Goal: Task Accomplishment & Management: Use online tool/utility

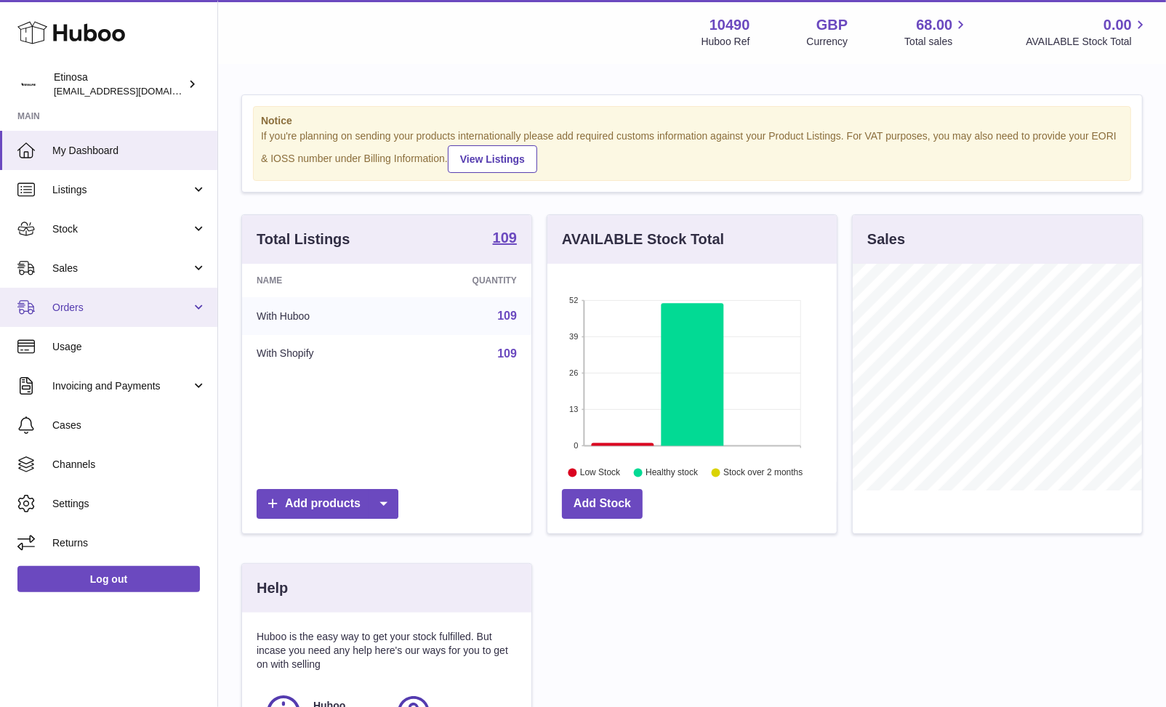
scroll to position [226, 294]
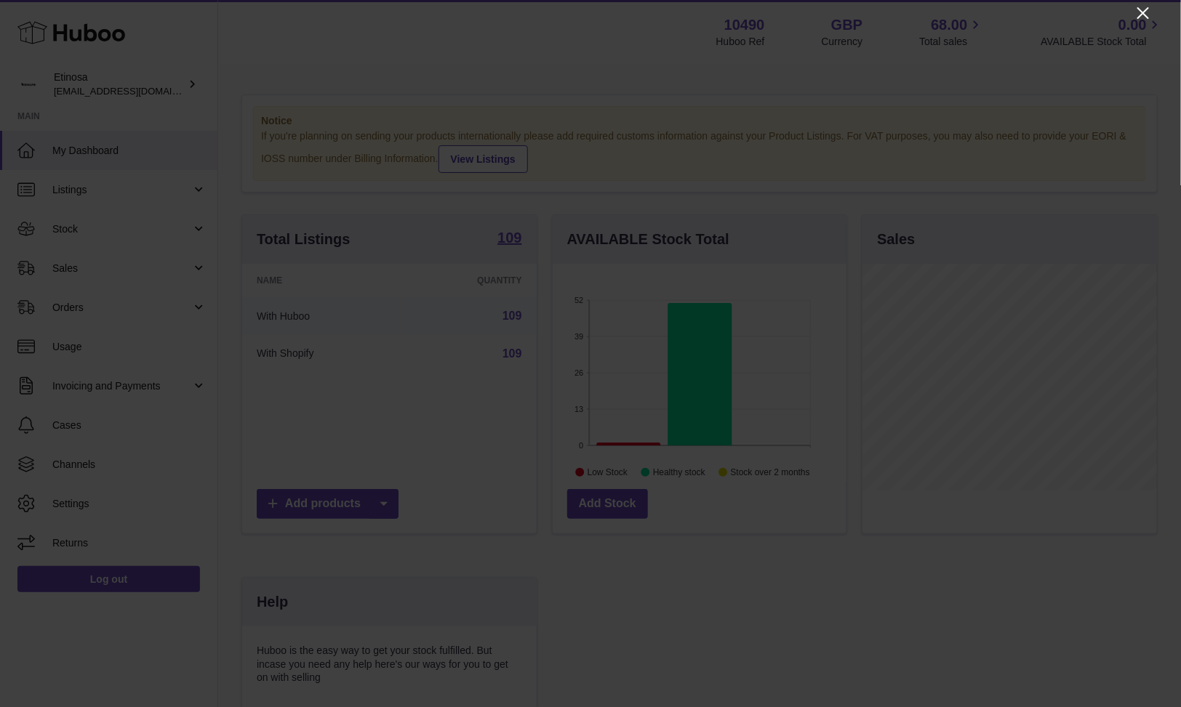
click at [885, 14] on icon "Close" at bounding box center [1142, 12] width 17 height 17
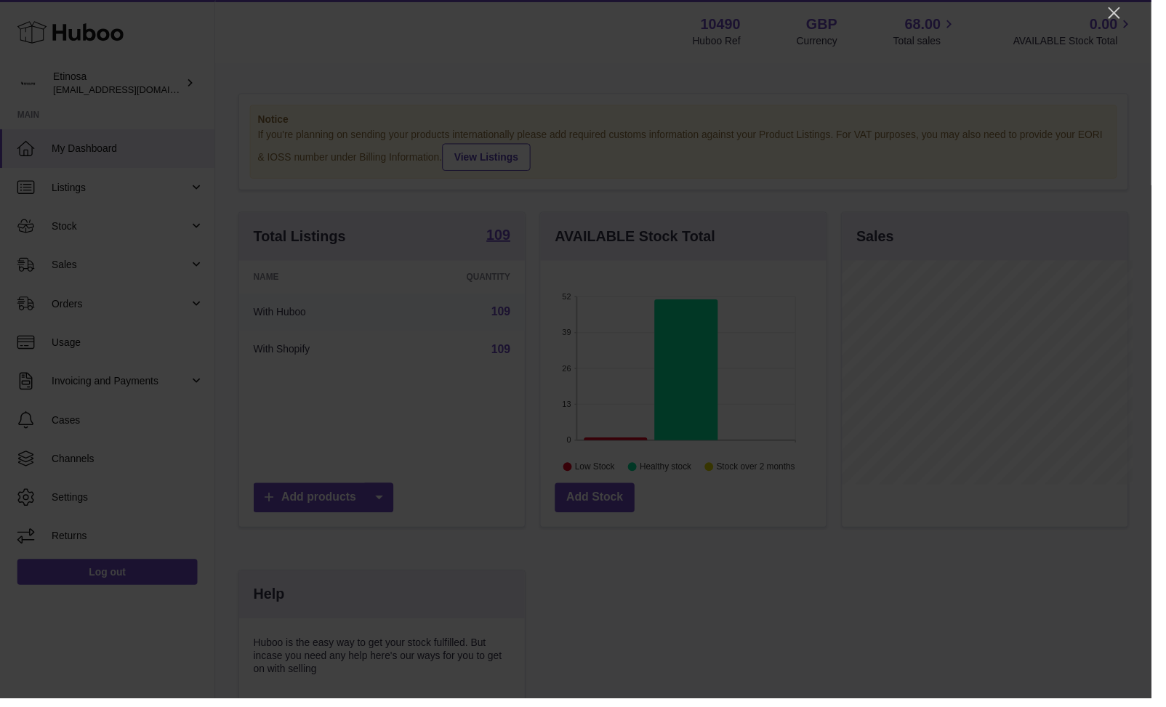
scroll to position [726723, 726662]
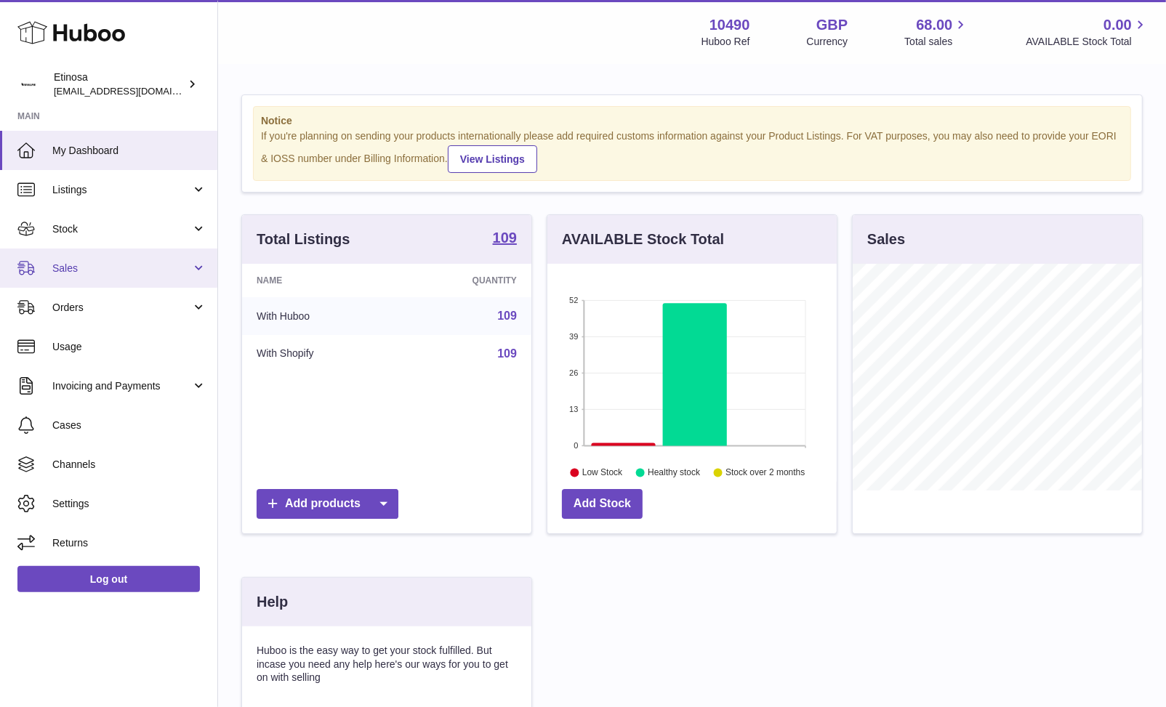
click at [88, 274] on link "Sales" at bounding box center [108, 268] width 217 height 39
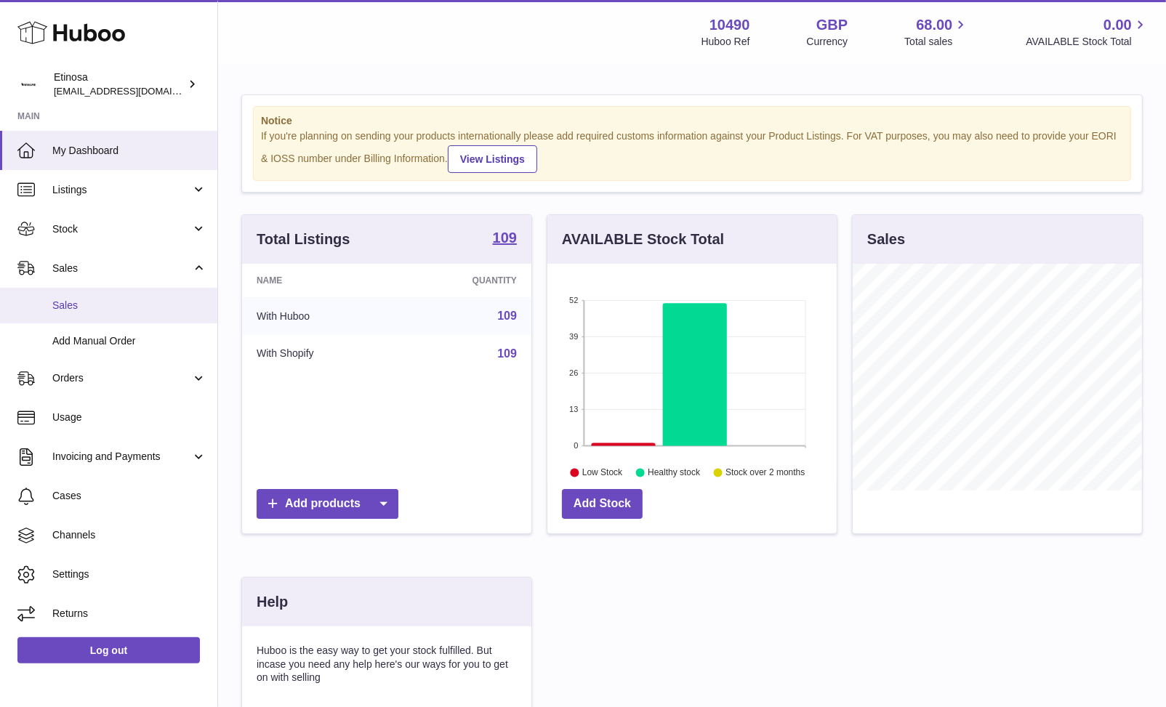
click at [82, 300] on span "Sales" at bounding box center [129, 306] width 154 height 14
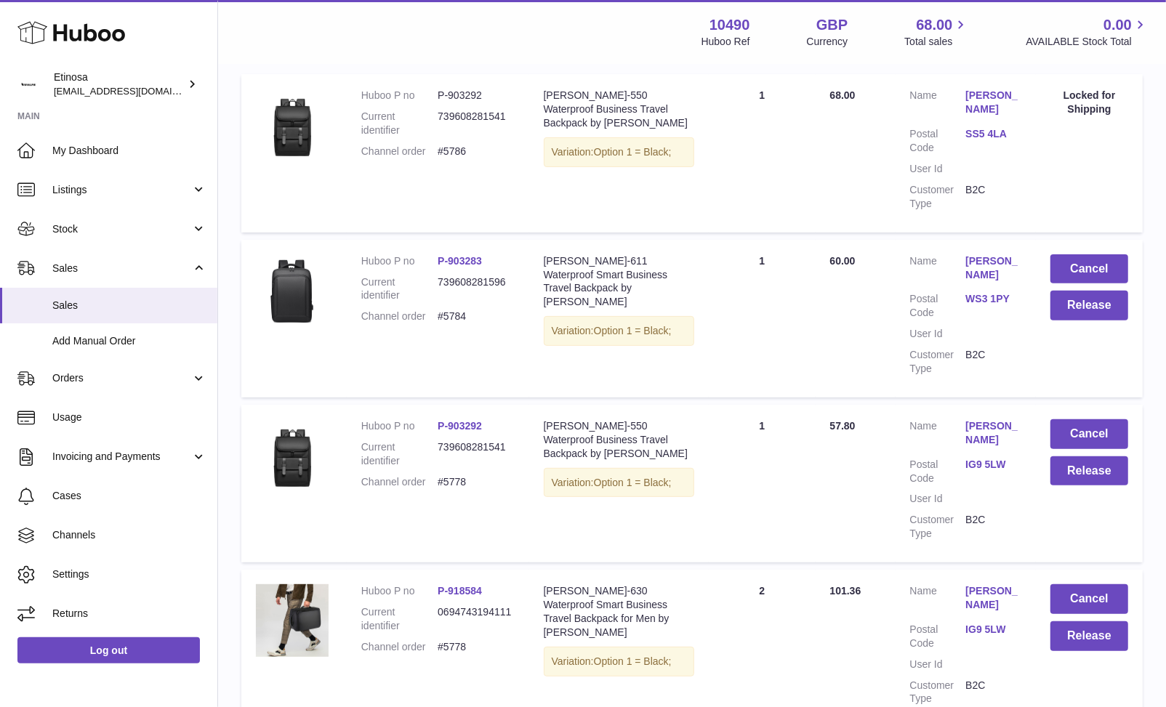
scroll to position [193, 0]
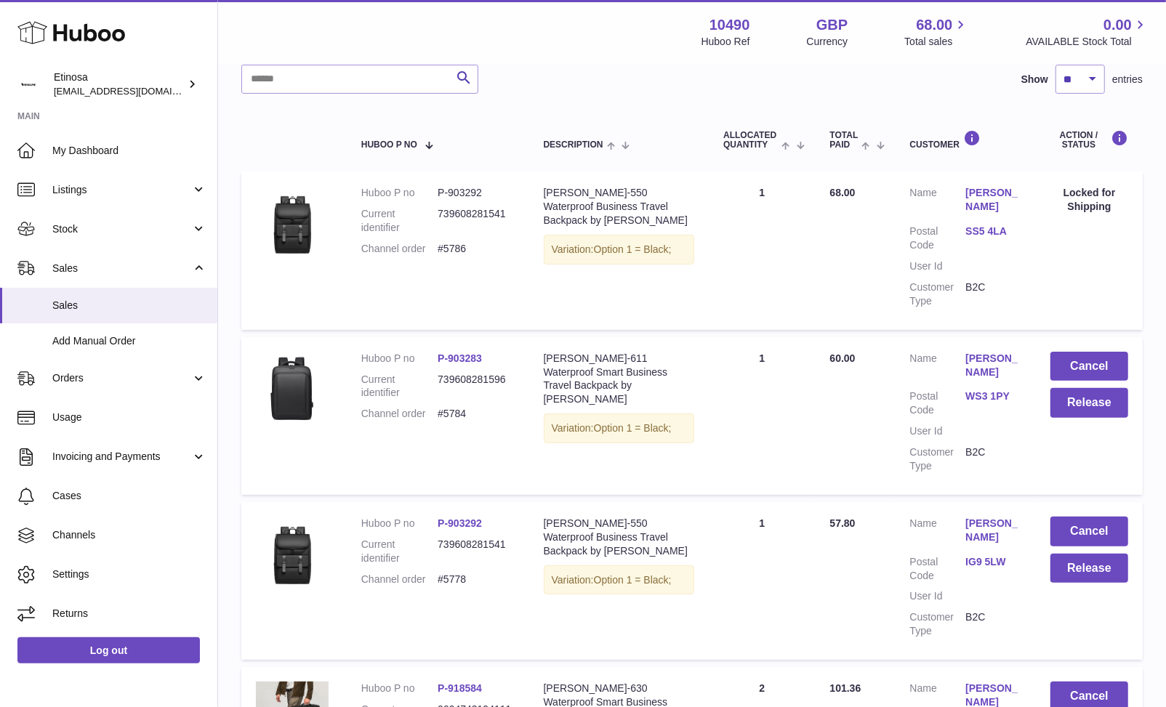
click at [181, 693] on div "Huboo Etinosa Wolphuk@gmail.com Main My Dashboard Listings Not with Huboo Listi…" at bounding box center [109, 353] width 218 height 707
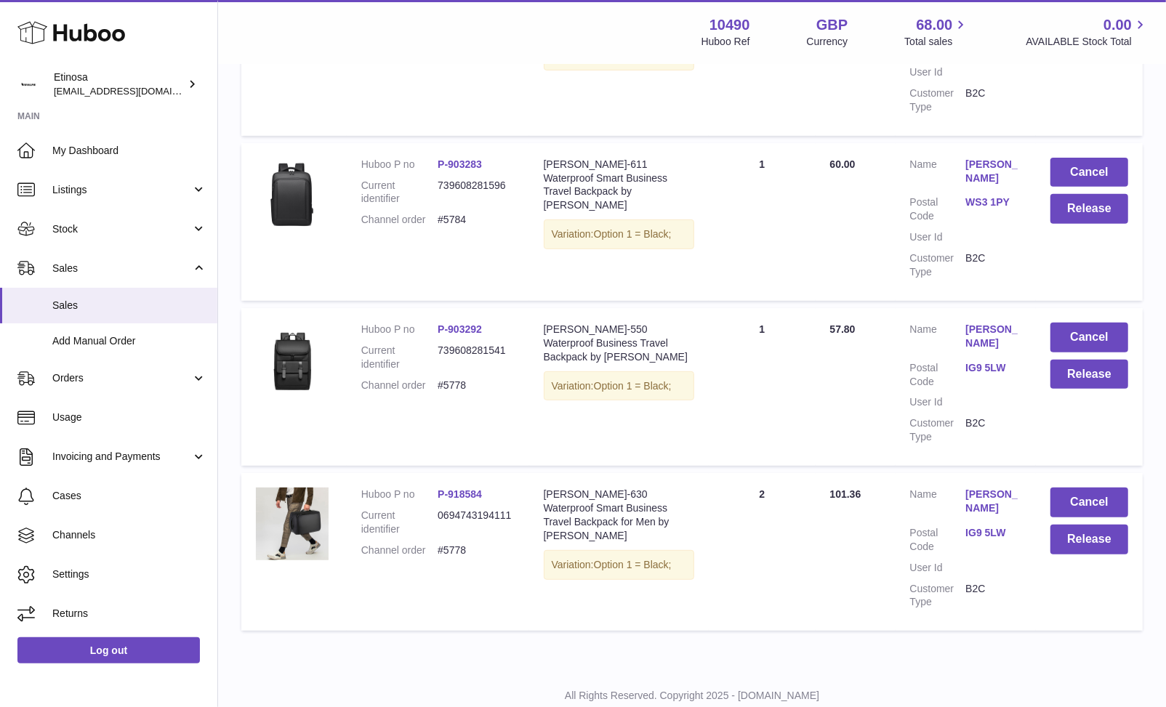
scroll to position [291, 0]
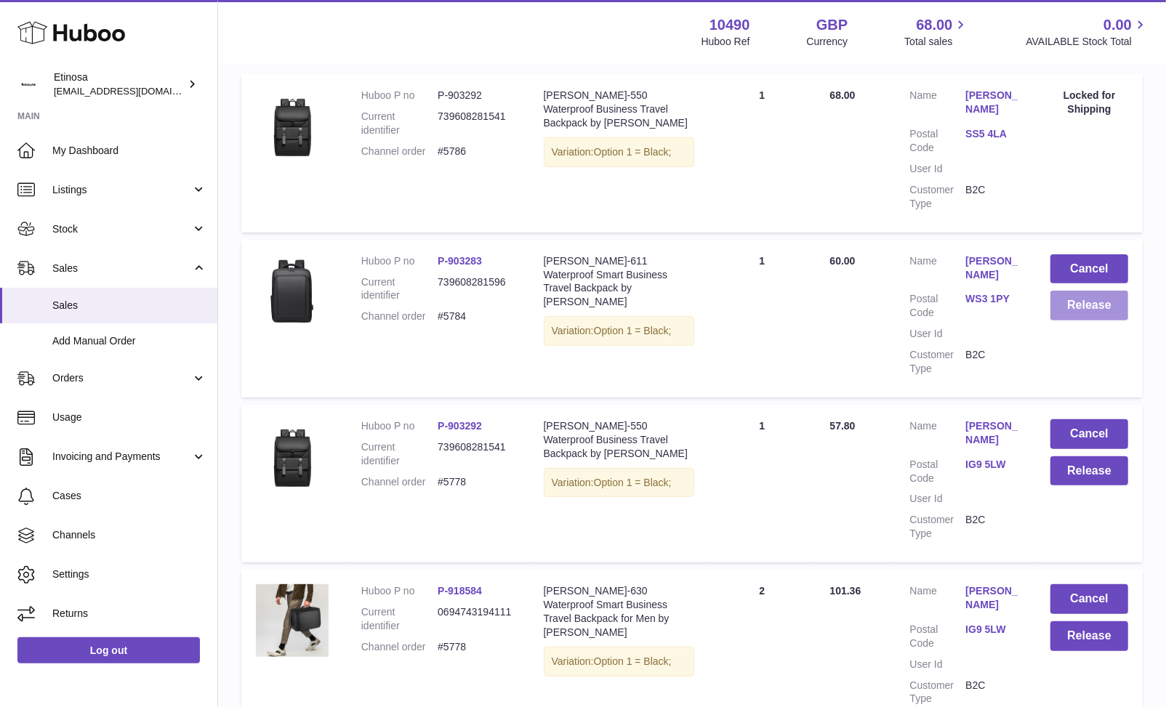
click at [1101, 313] on button "Release" at bounding box center [1089, 306] width 78 height 30
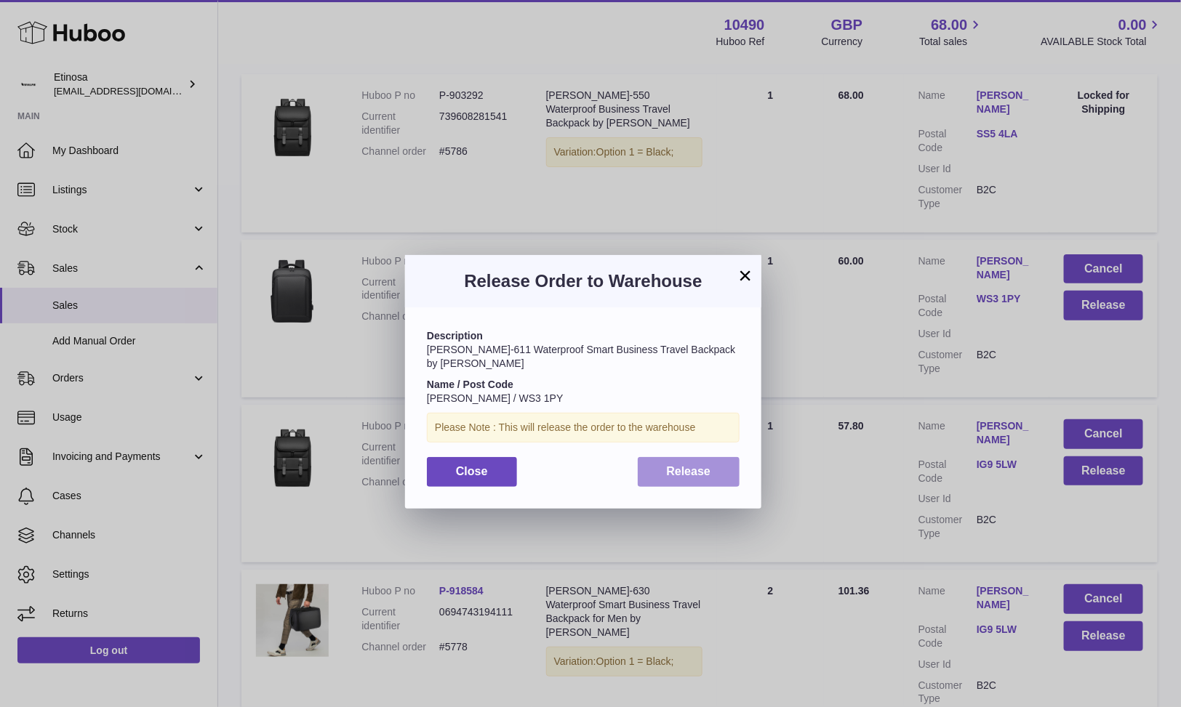
click at [702, 465] on span "Release" at bounding box center [689, 471] width 44 height 12
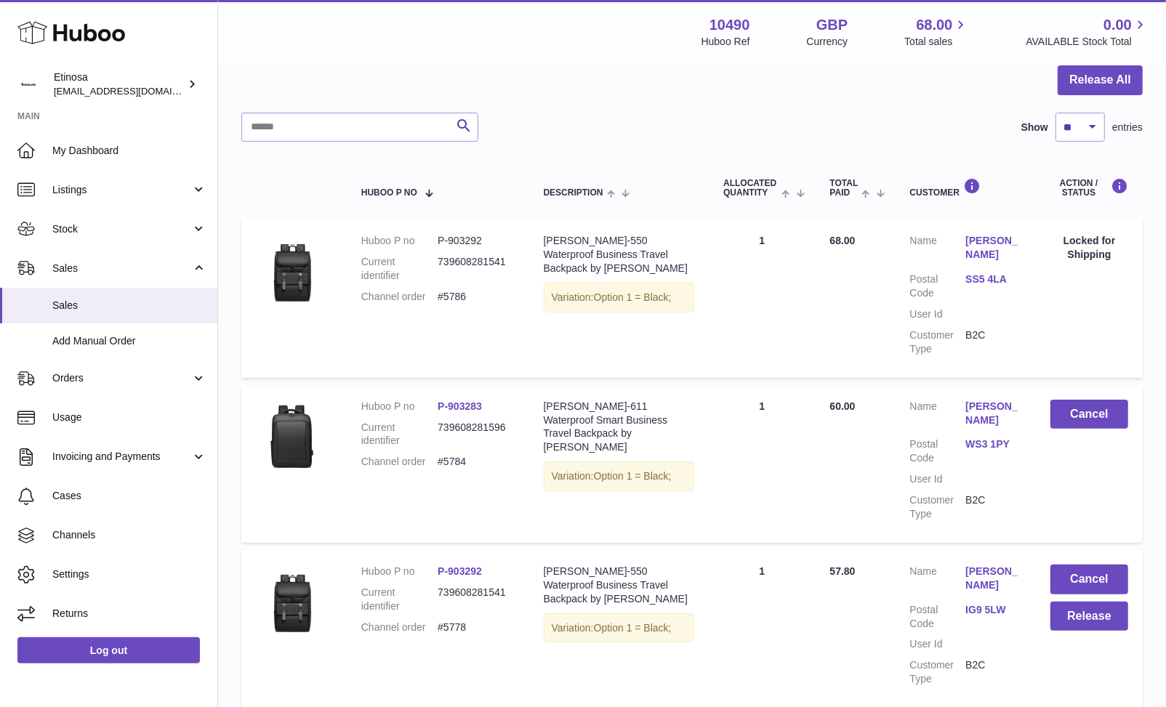
scroll to position [97, 0]
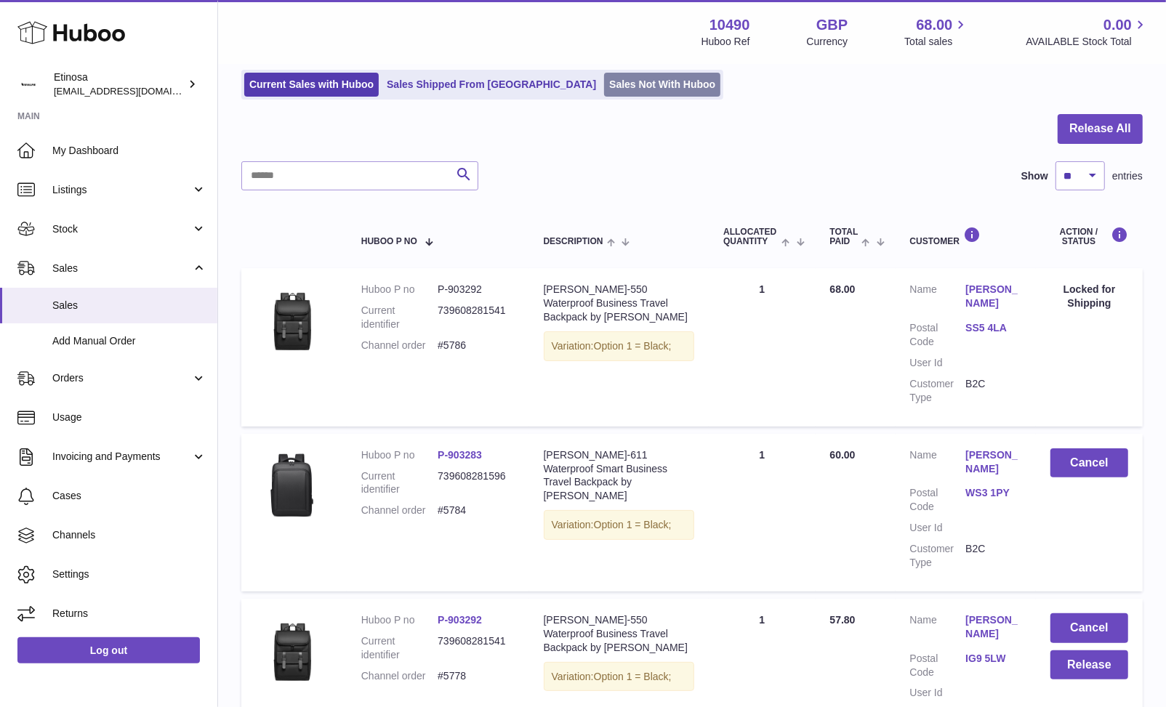
click at [604, 84] on link "Sales Not With Huboo" at bounding box center [662, 85] width 116 height 24
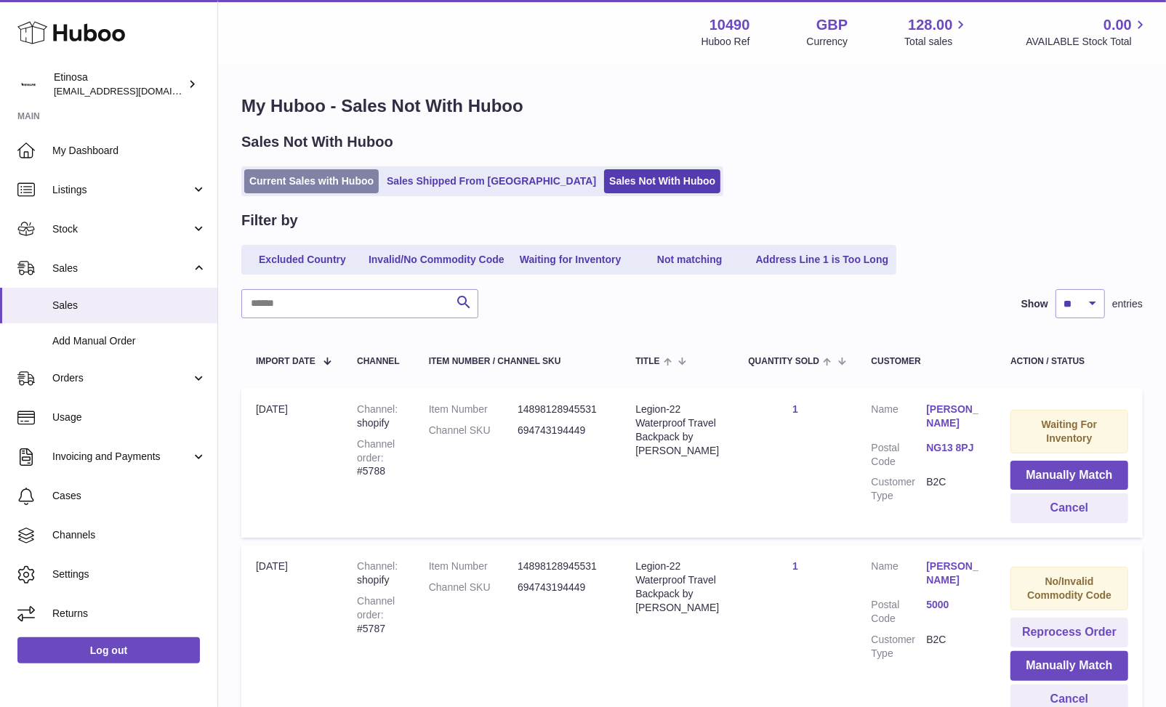
click at [289, 172] on link "Current Sales with Huboo" at bounding box center [311, 181] width 134 height 24
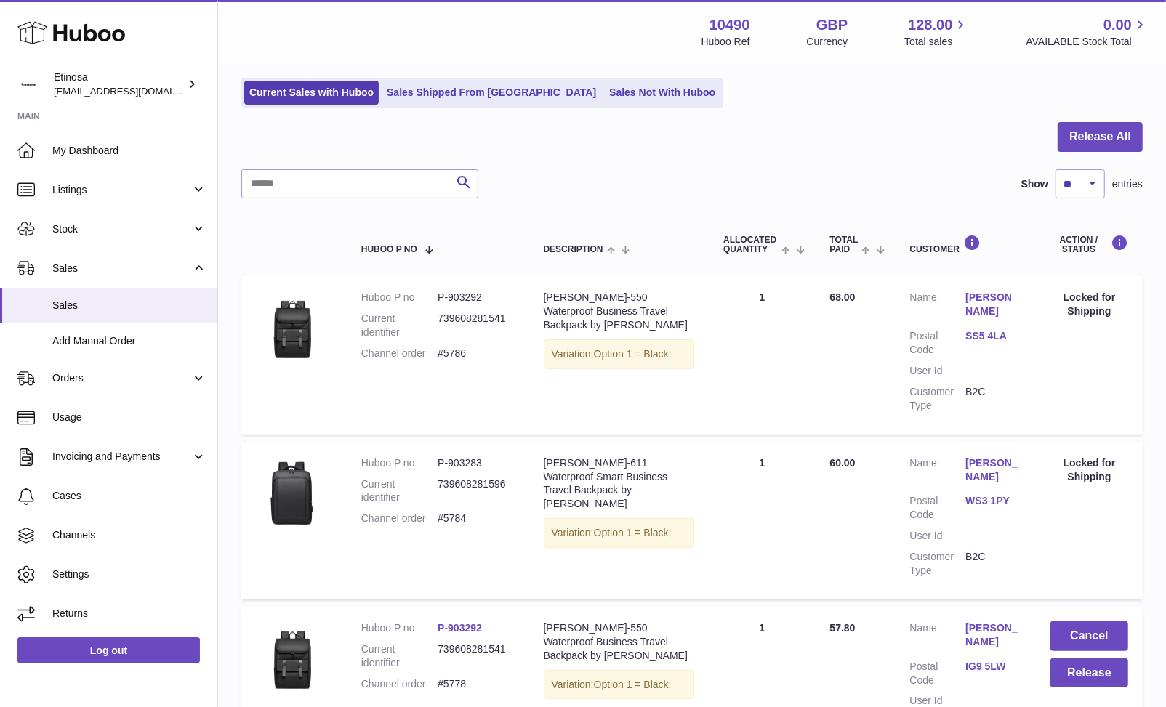
scroll to position [193, 0]
